Goal: Find specific page/section: Find specific page/section

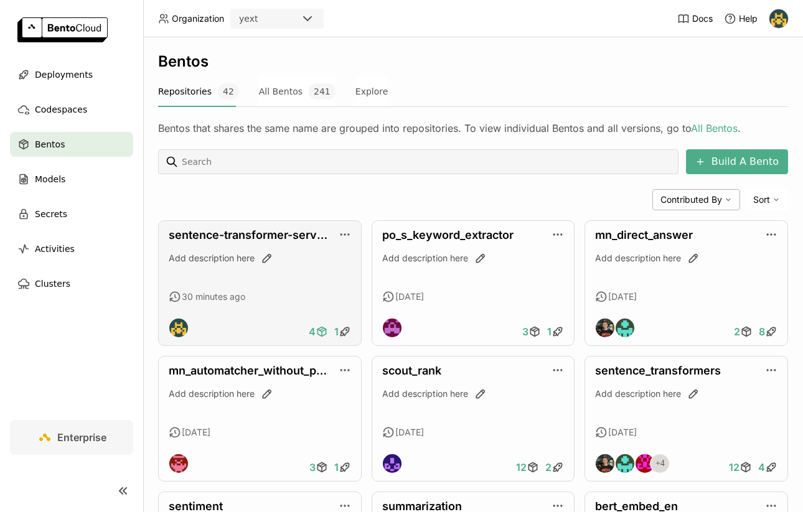
click at [321, 333] on icon at bounding box center [322, 331] width 12 height 12
